Goal: Find specific page/section: Find specific page/section

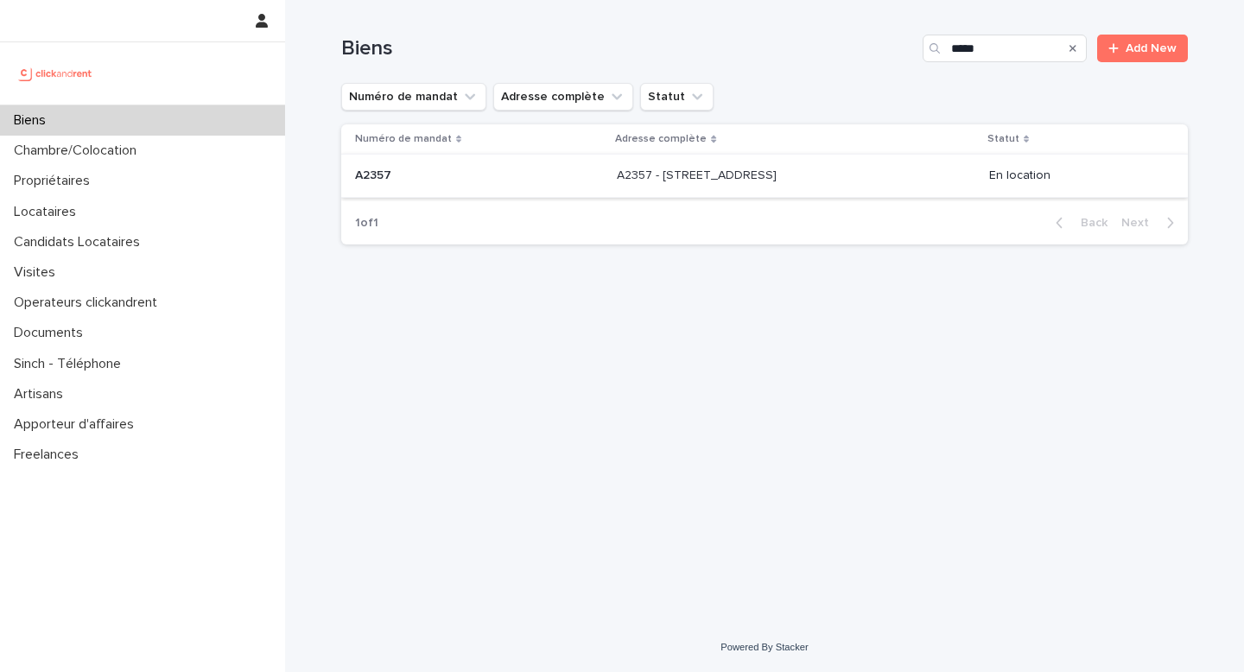
type input "*****"
click at [969, 192] on td "A2357 - 25 passage Cardinet, Paris 75017 A2357 - 25 [GEOGRAPHIC_DATA]" at bounding box center [796, 176] width 372 height 43
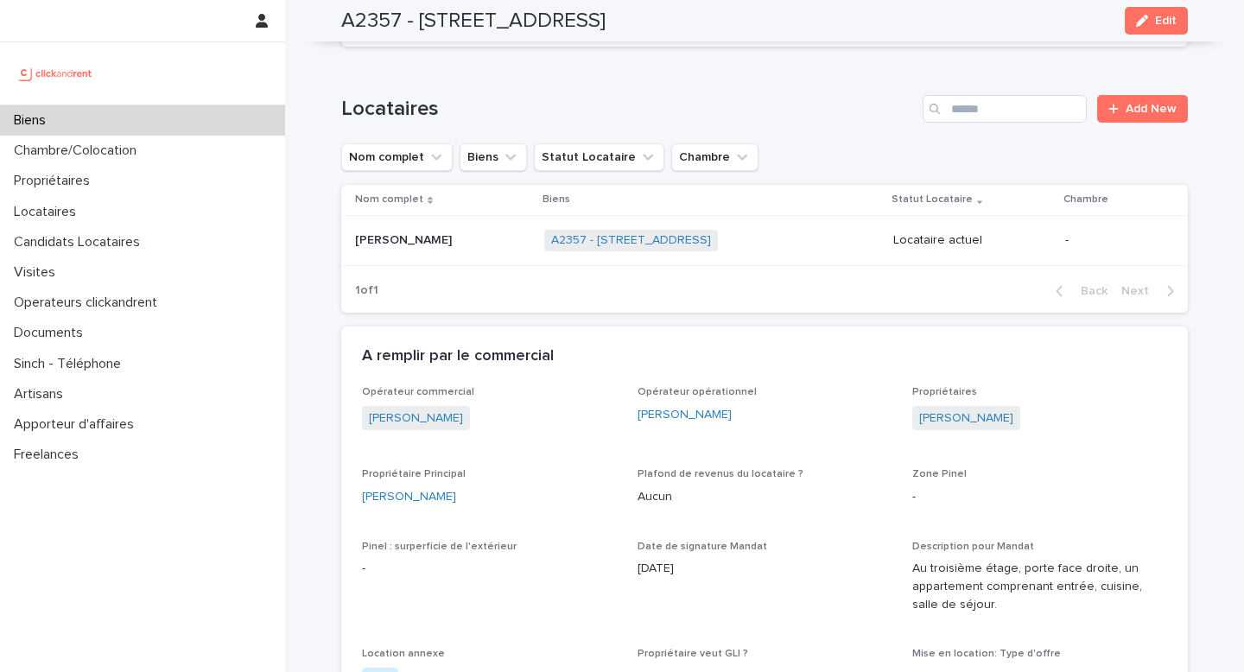
scroll to position [874, 0]
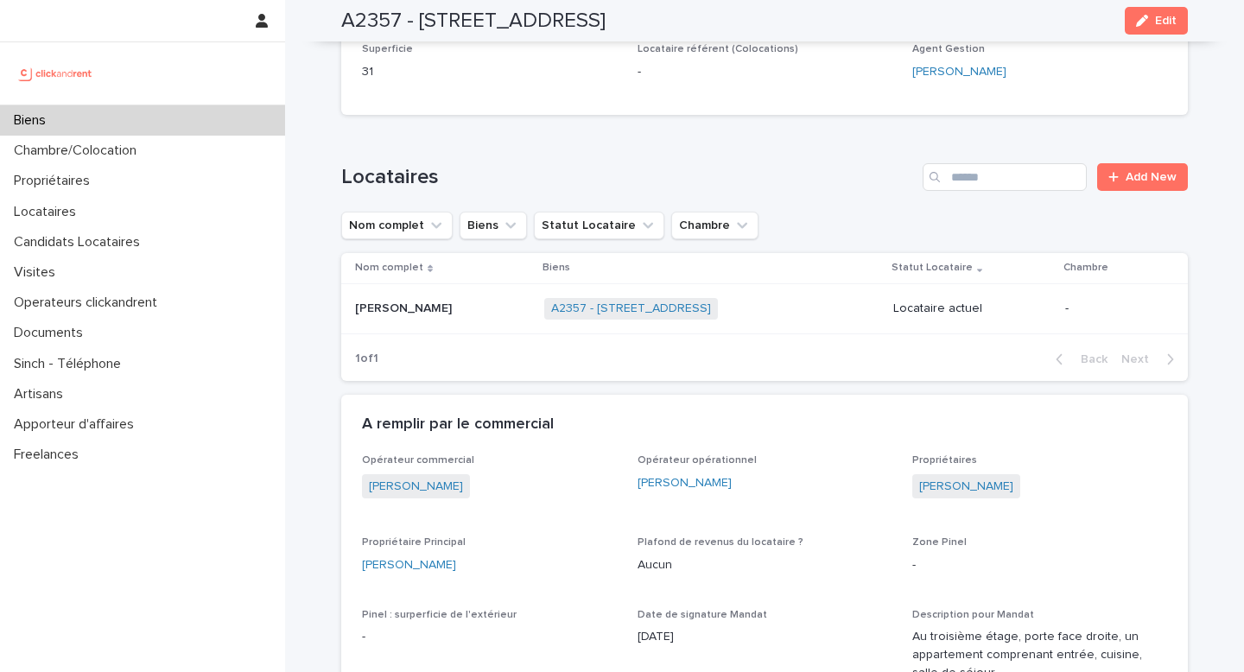
click at [361, 17] on h2 "A2357 - [STREET_ADDRESS]" at bounding box center [473, 21] width 264 height 25
copy h2 "A2357"
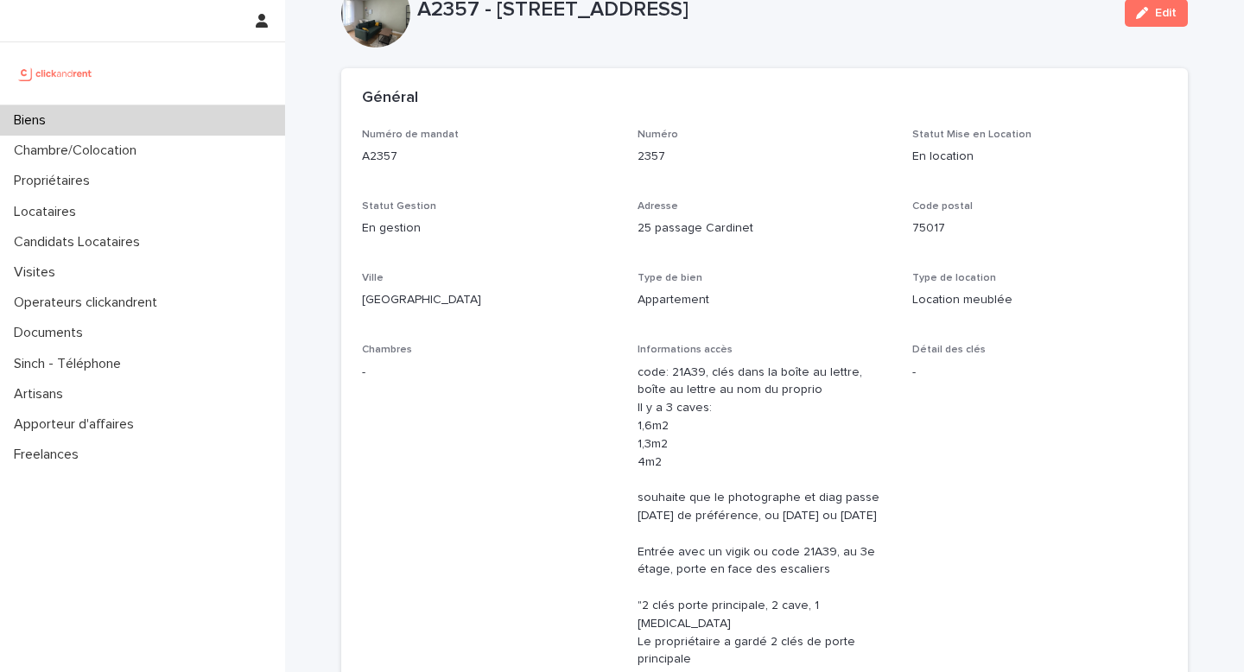
scroll to position [588, 0]
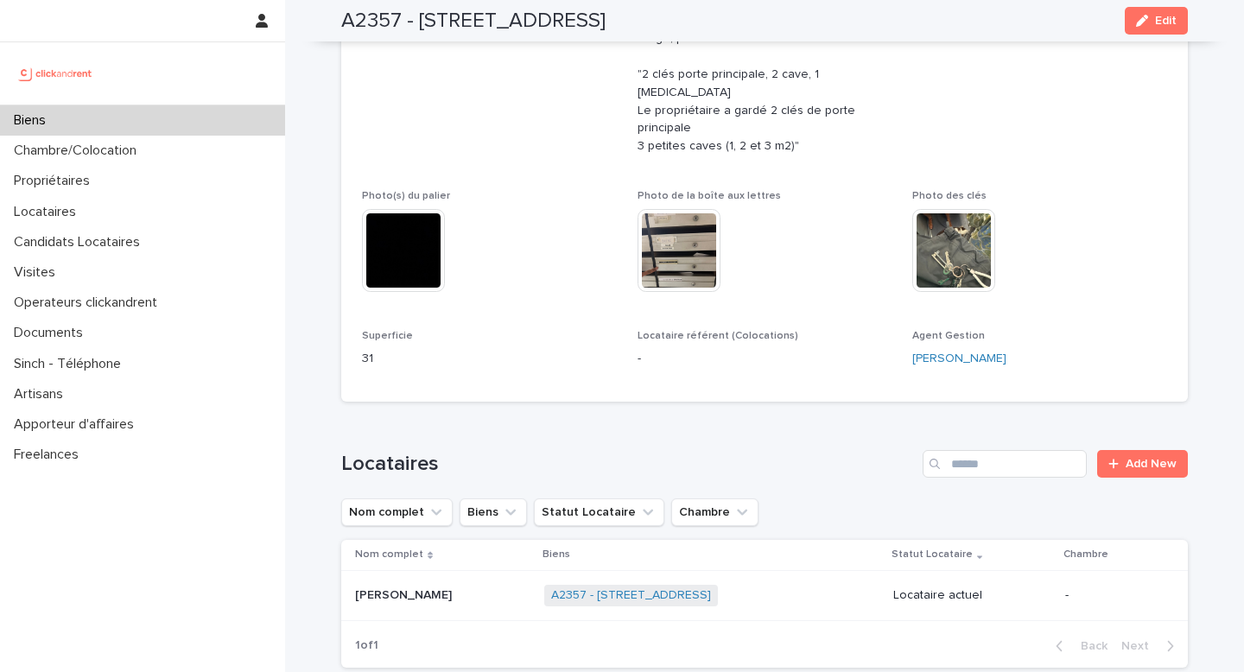
click at [459, 570] on td "[PERSON_NAME] [PERSON_NAME]" at bounding box center [439, 595] width 196 height 50
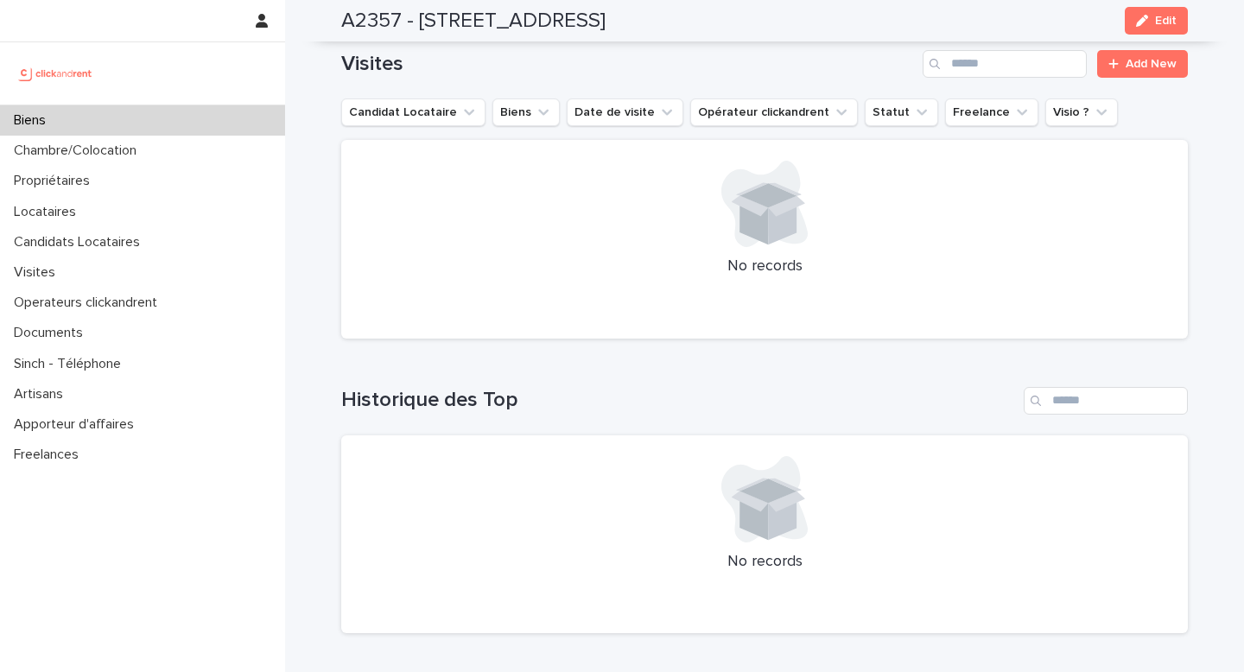
scroll to position [6101, 0]
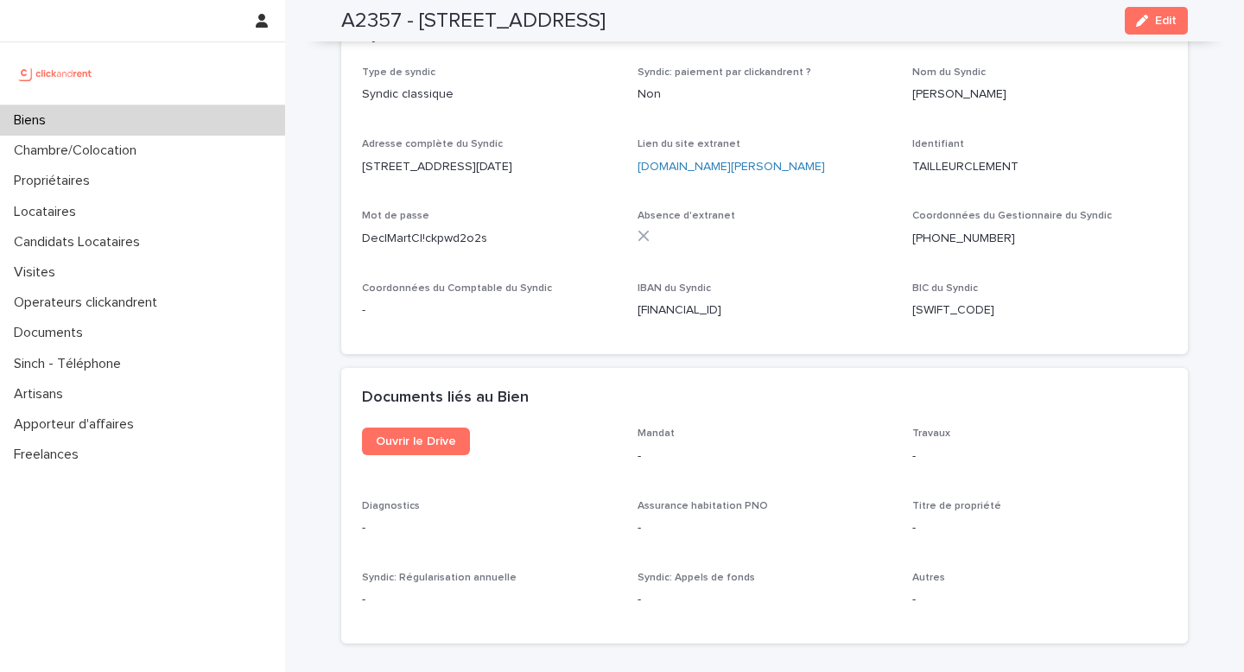
click at [424, 428] on div "Ouvrir le Drive" at bounding box center [489, 448] width 255 height 41
click at [422, 435] on span "Ouvrir le Drive" at bounding box center [416, 441] width 80 height 12
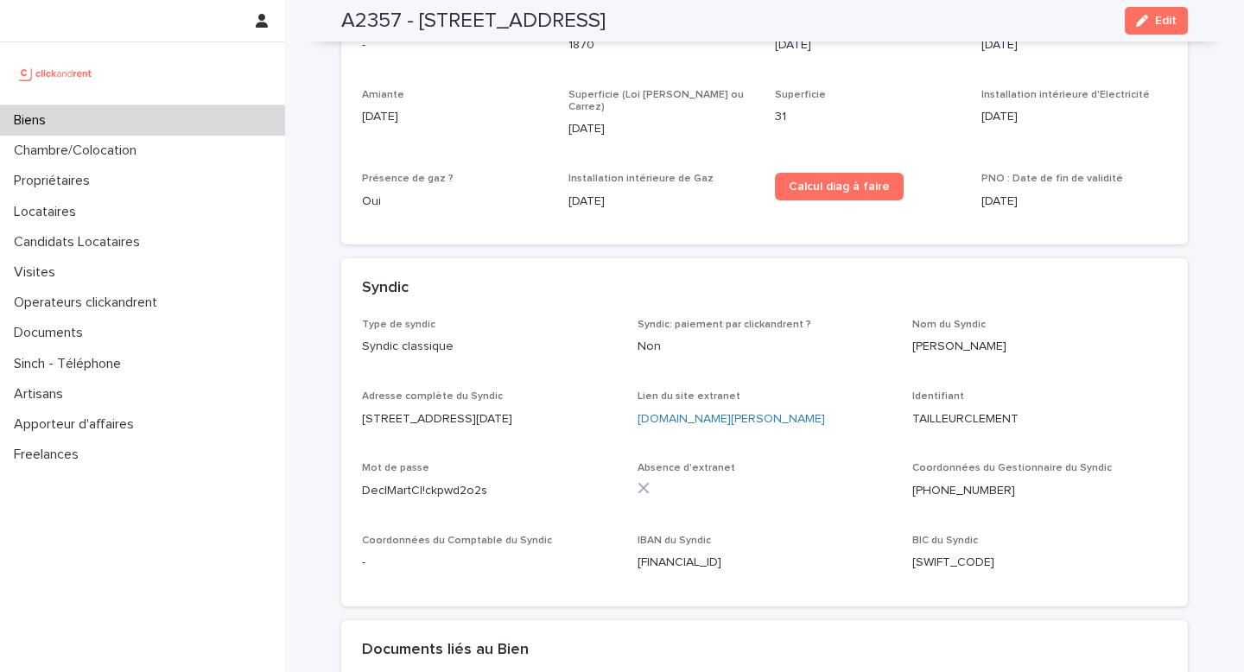
scroll to position [5870, 0]
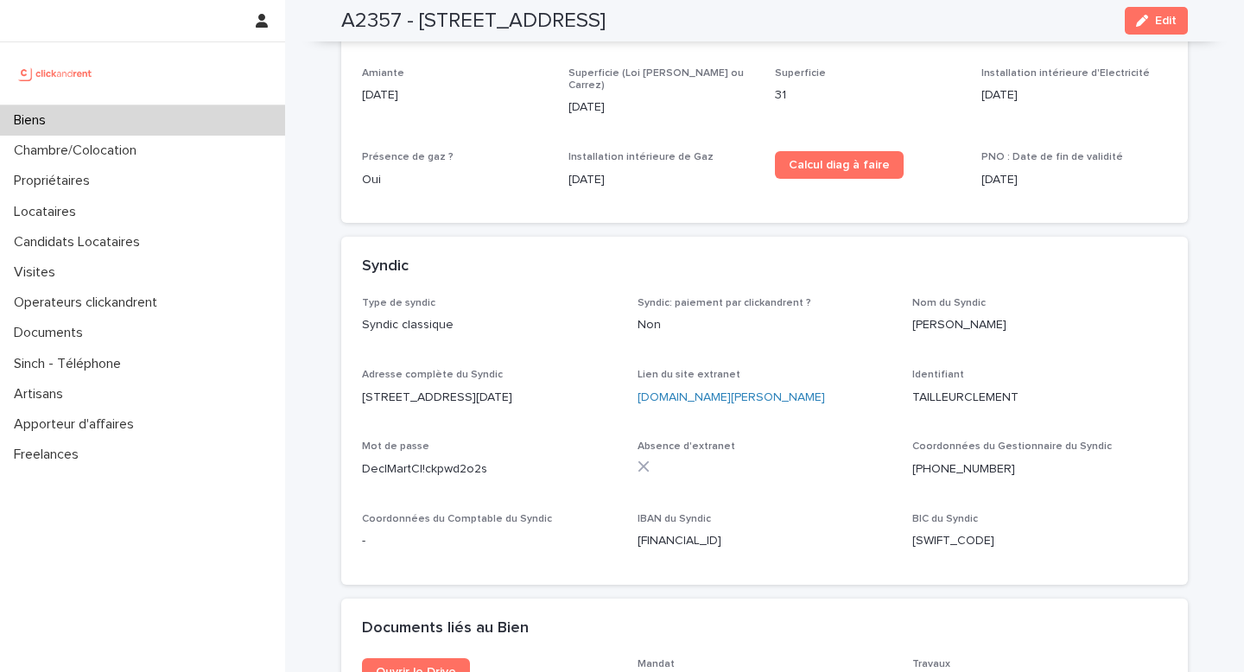
click at [953, 463] on ringoverc2c-number-84e06f14122c "[PHONE_NUMBER]" at bounding box center [963, 469] width 103 height 12
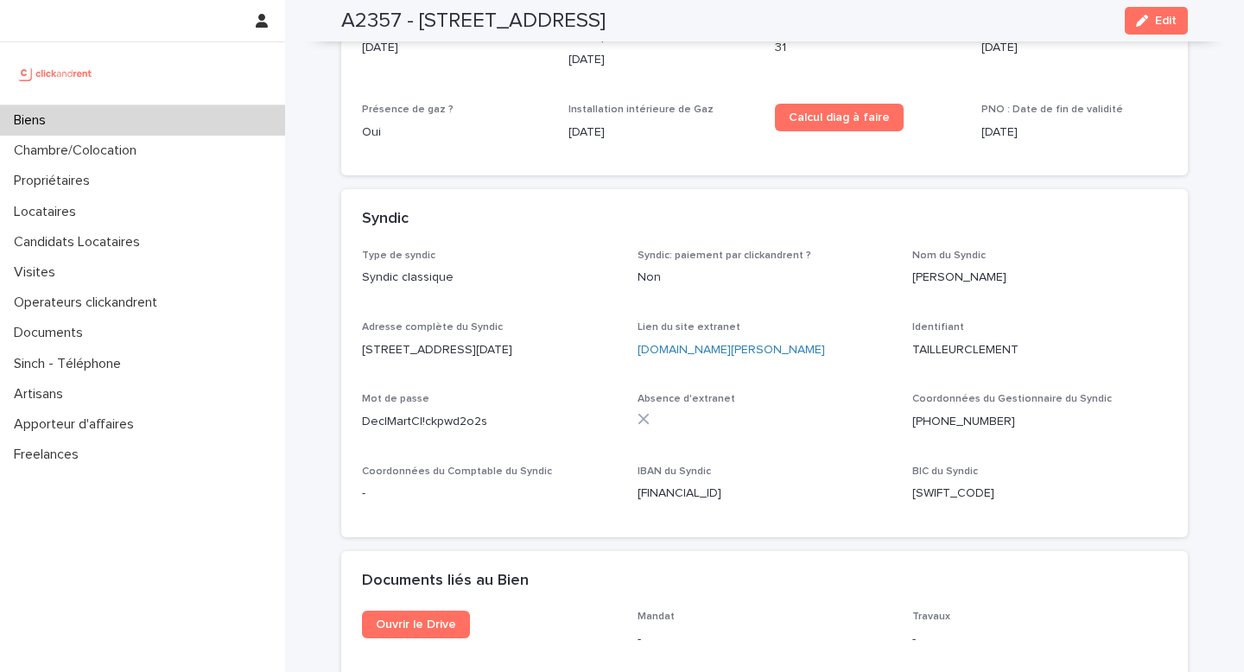
scroll to position [5918, 0]
click at [975, 415] on ringoverc2c-number-84e06f14122c "[PHONE_NUMBER]" at bounding box center [963, 421] width 103 height 12
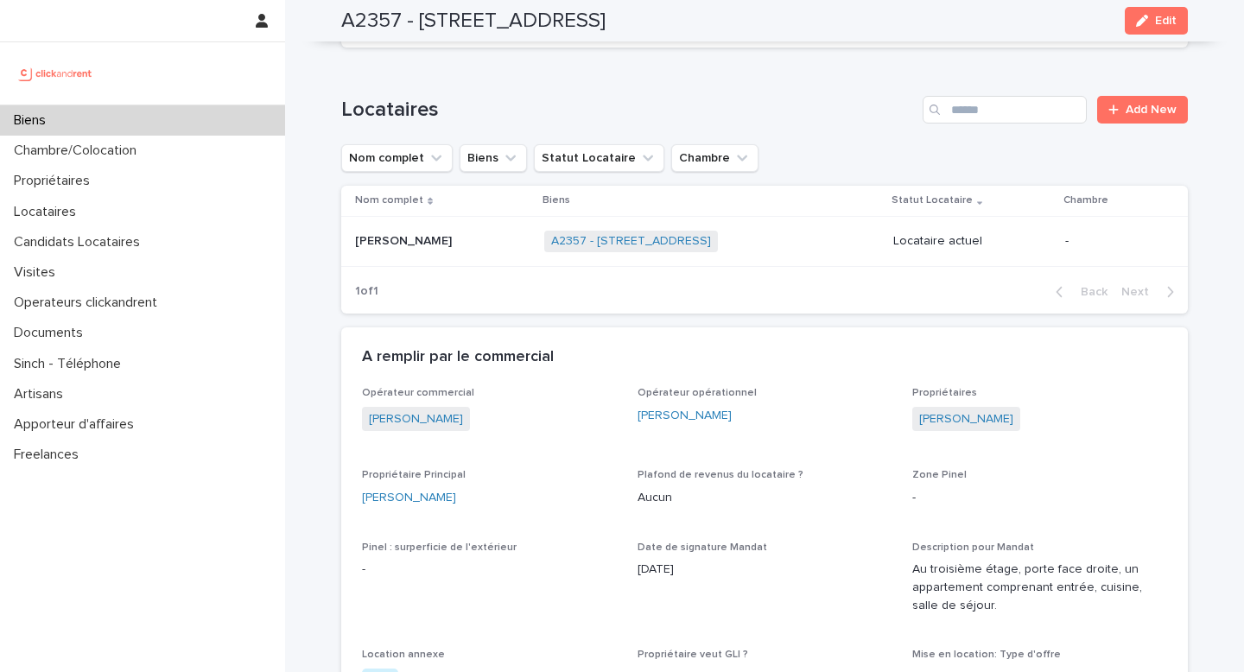
scroll to position [926, 0]
